Goal: Information Seeking & Learning: Learn about a topic

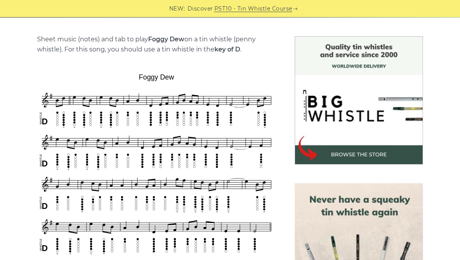
scroll to position [188, 0]
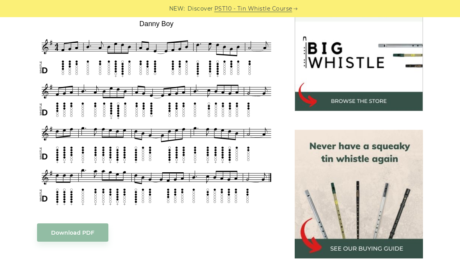
scroll to position [245, 0]
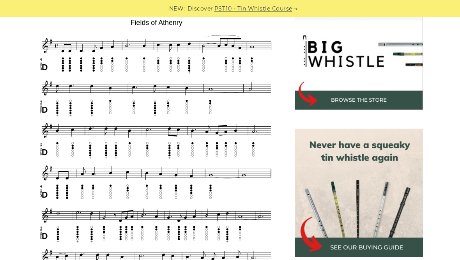
scroll to position [245, 0]
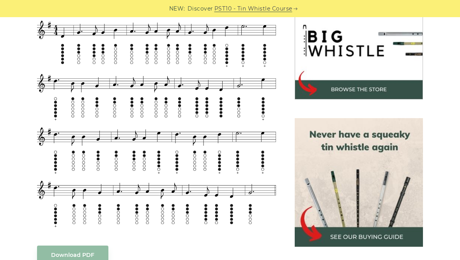
scroll to position [252, 0]
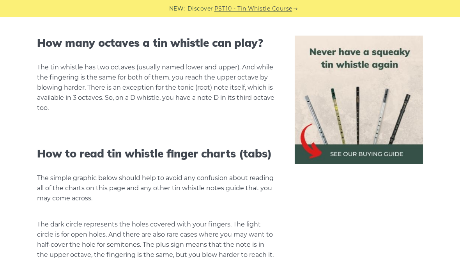
scroll to position [847, 0]
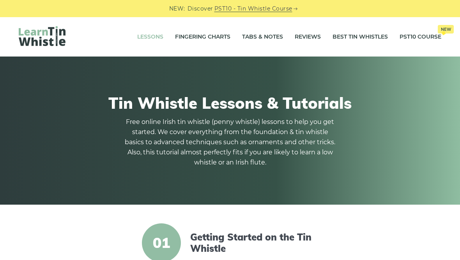
click at [262, 37] on link "Tabs & Notes" at bounding box center [262, 36] width 41 height 19
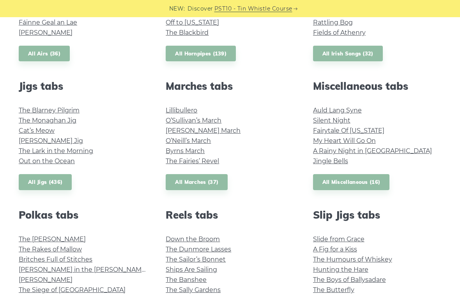
scroll to position [385, 0]
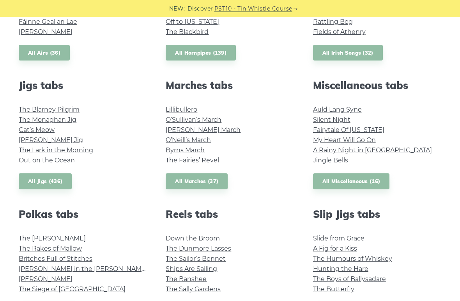
click at [344, 138] on link "My Heart Will Go On" at bounding box center [344, 139] width 63 height 7
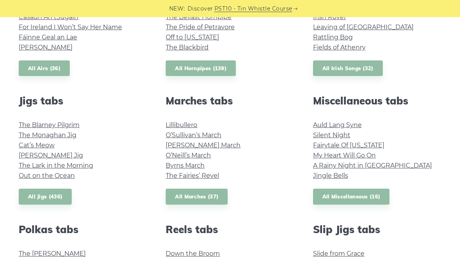
scroll to position [363, 0]
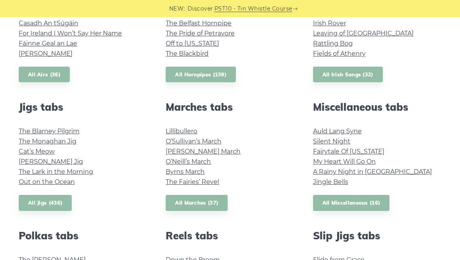
click at [338, 205] on link "All Miscellaneous (16)" at bounding box center [351, 203] width 77 height 16
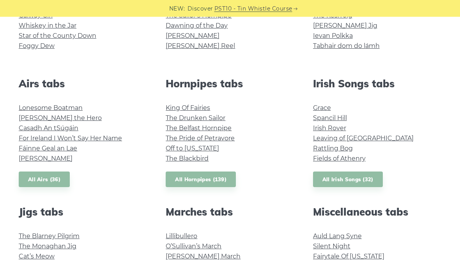
scroll to position [259, 0]
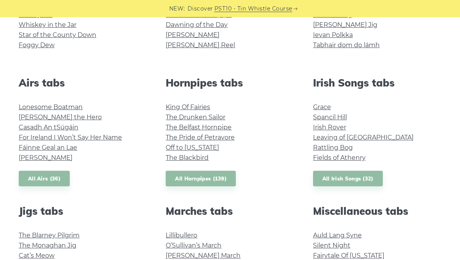
click at [339, 176] on link "All Irish Songs (32)" at bounding box center [348, 179] width 70 height 16
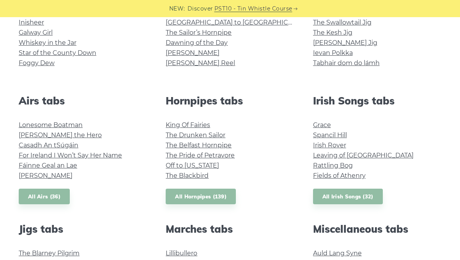
scroll to position [241, 0]
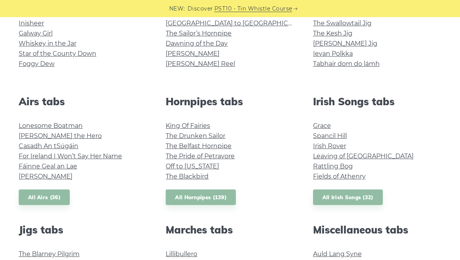
click at [197, 203] on link "All Hornpipes (139)" at bounding box center [201, 198] width 70 height 16
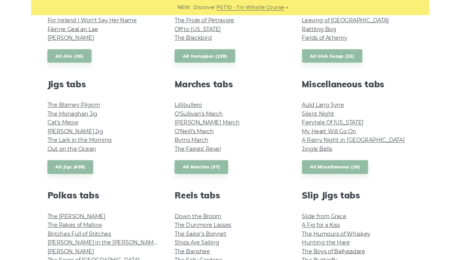
scroll to position [374, 0]
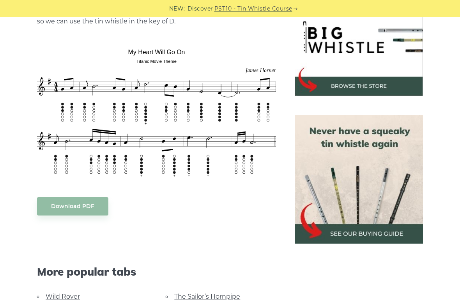
scroll to position [268, 0]
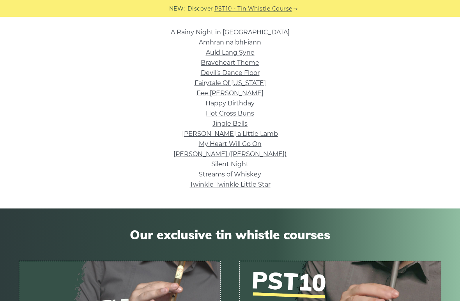
scroll to position [196, 0]
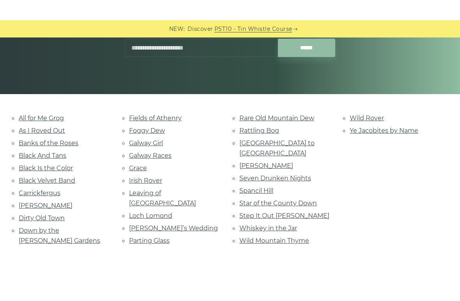
scroll to position [135, 0]
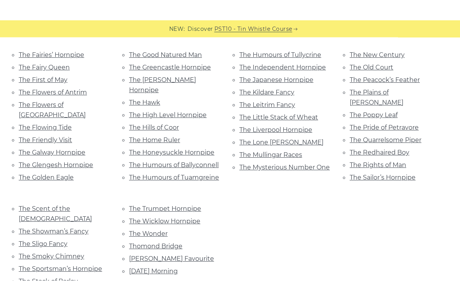
scroll to position [526, 0]
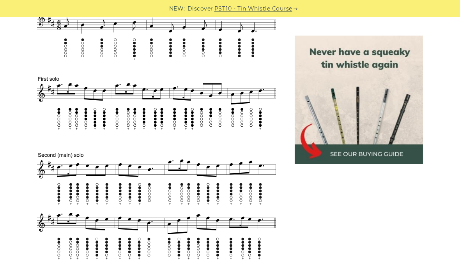
scroll to position [354, 0]
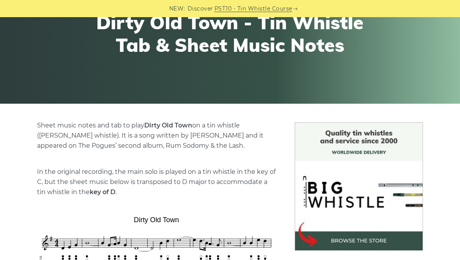
scroll to position [101, 0]
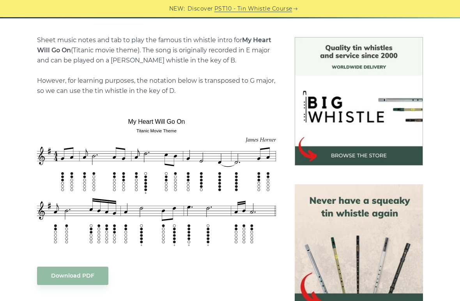
scroll to position [186, 0]
